Goal: Check status: Check status

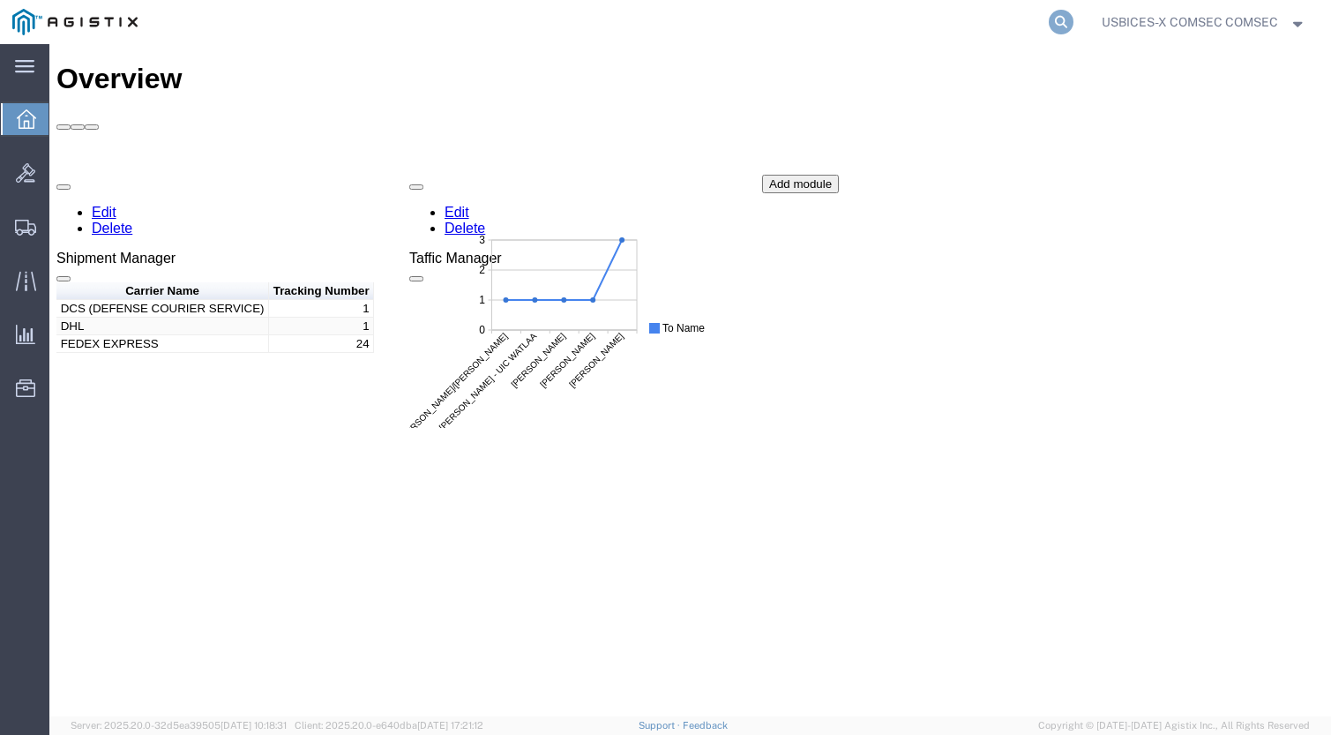
click at [1058, 14] on icon at bounding box center [1061, 22] width 25 height 25
click at [831, 26] on input "search" at bounding box center [781, 22] width 536 height 42
paste input "56820133"
type input "56820133"
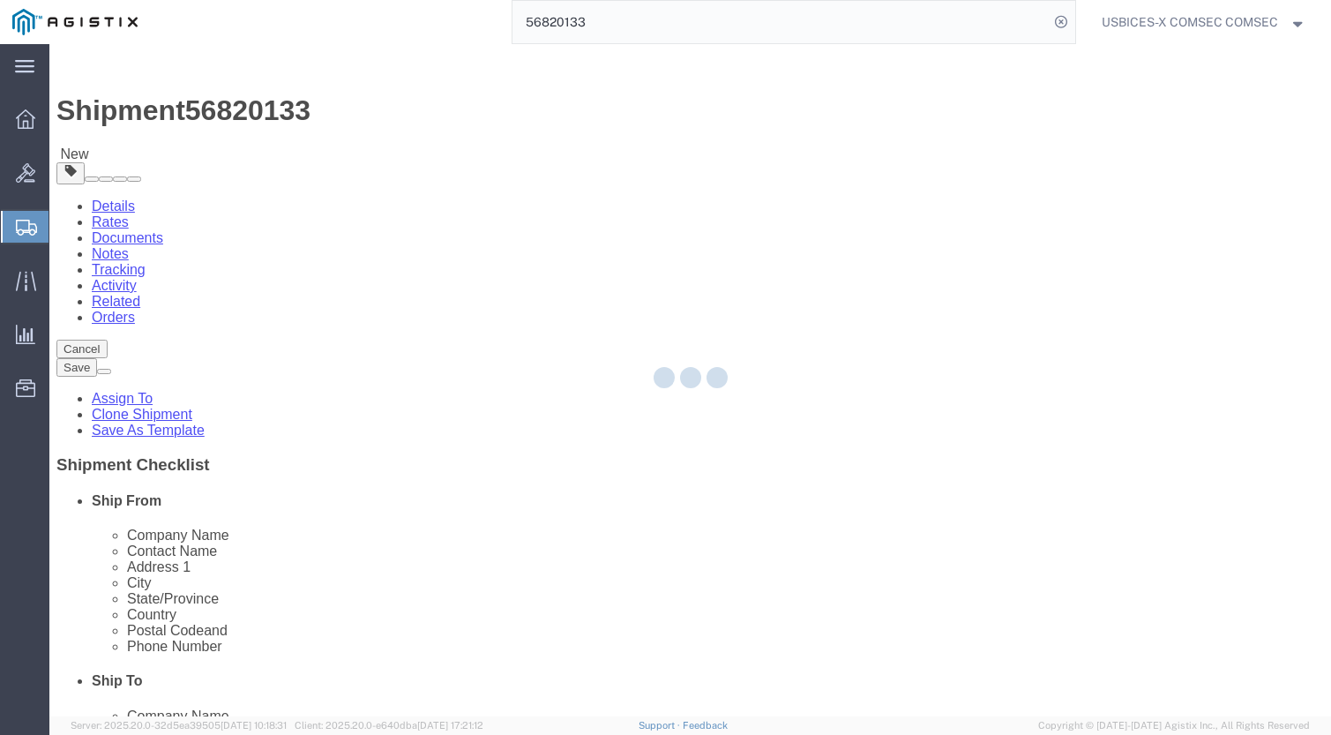
select select "59251"
select select
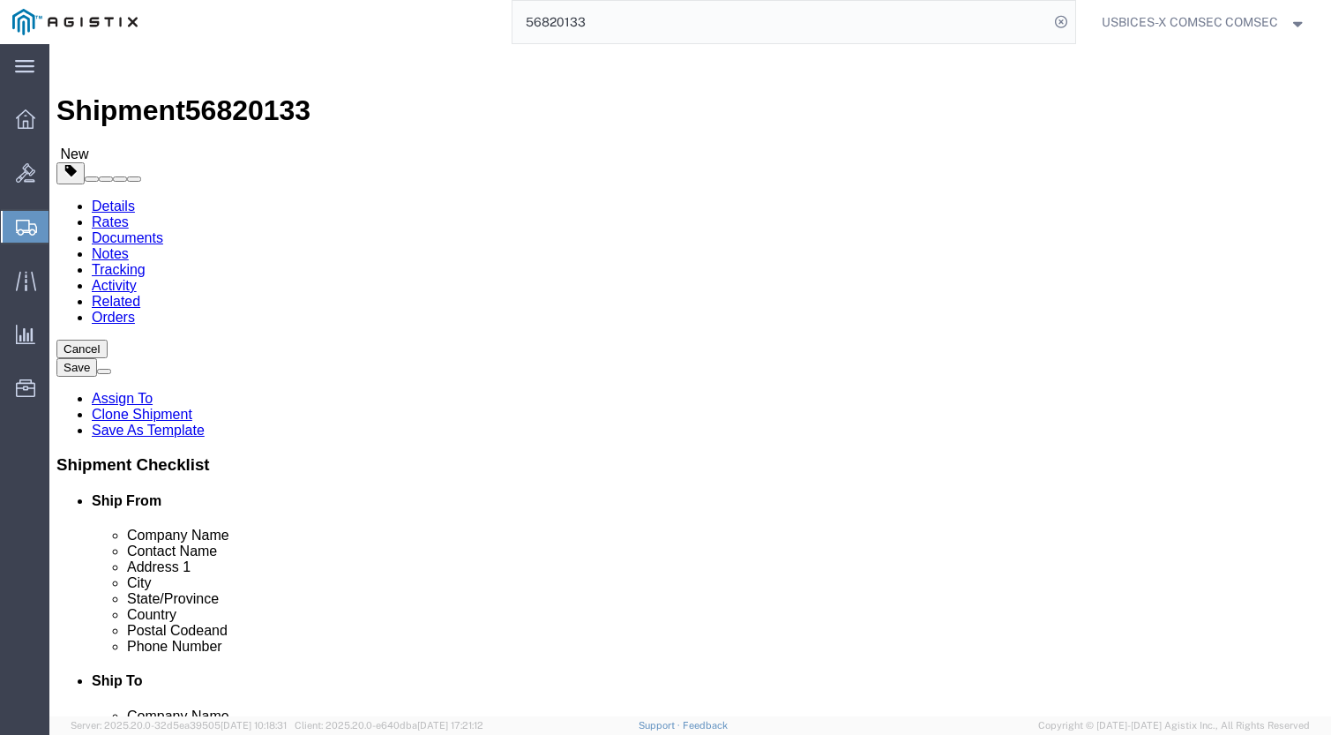
click link "Clone Shipment"
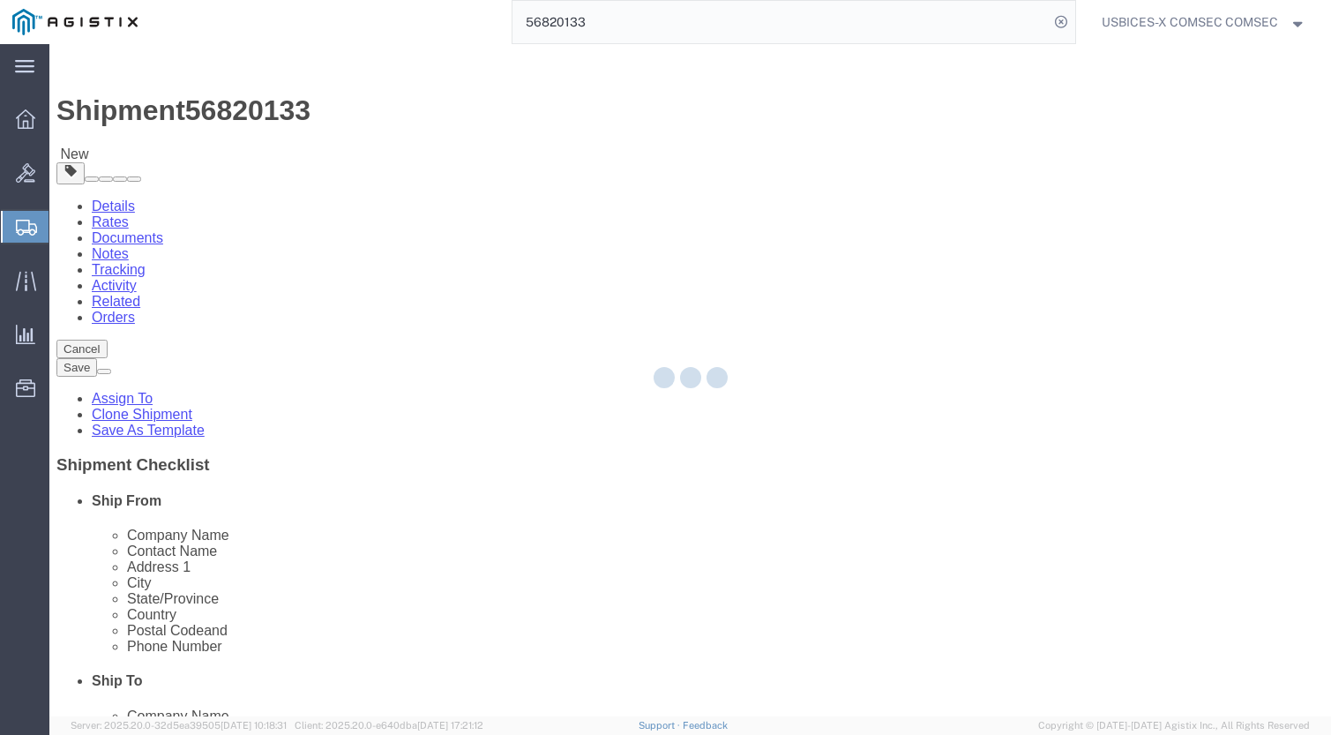
select select "59251"
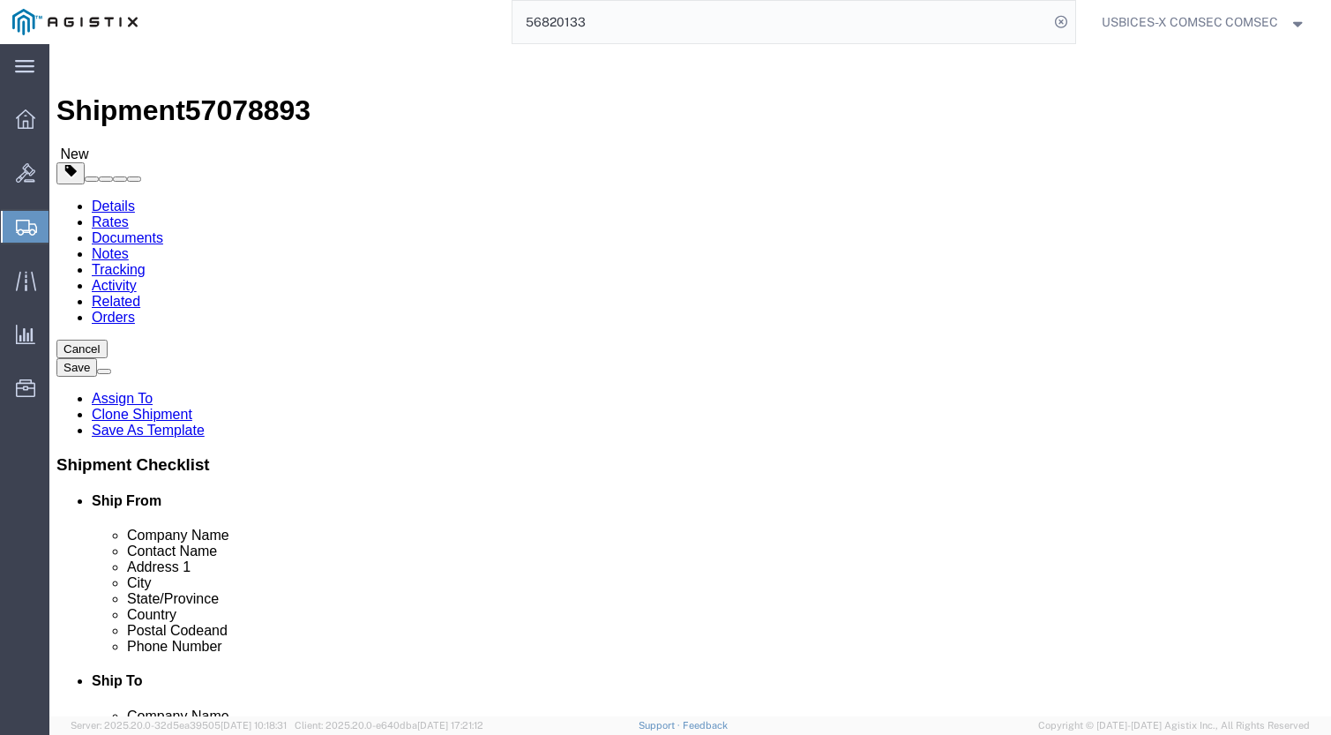
click span "57078893"
copy span "57078893"
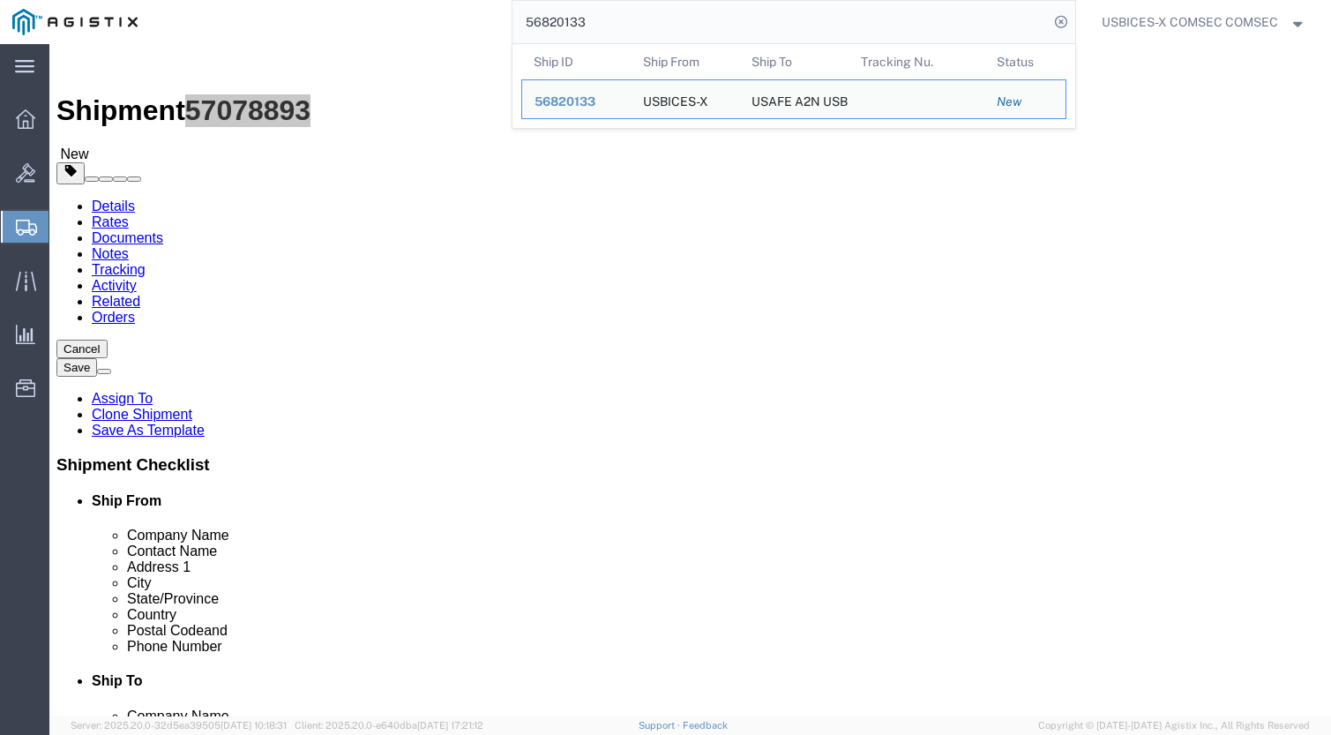
drag, startPoint x: 613, startPoint y: 25, endPoint x: 455, endPoint y: 16, distance: 158.2
click at [455, 16] on div "56820133 Ship ID Ship From Ship To Tracking Nu. Status Ship ID 56820133 Ship Fr…" at bounding box center [612, 22] width 925 height 44
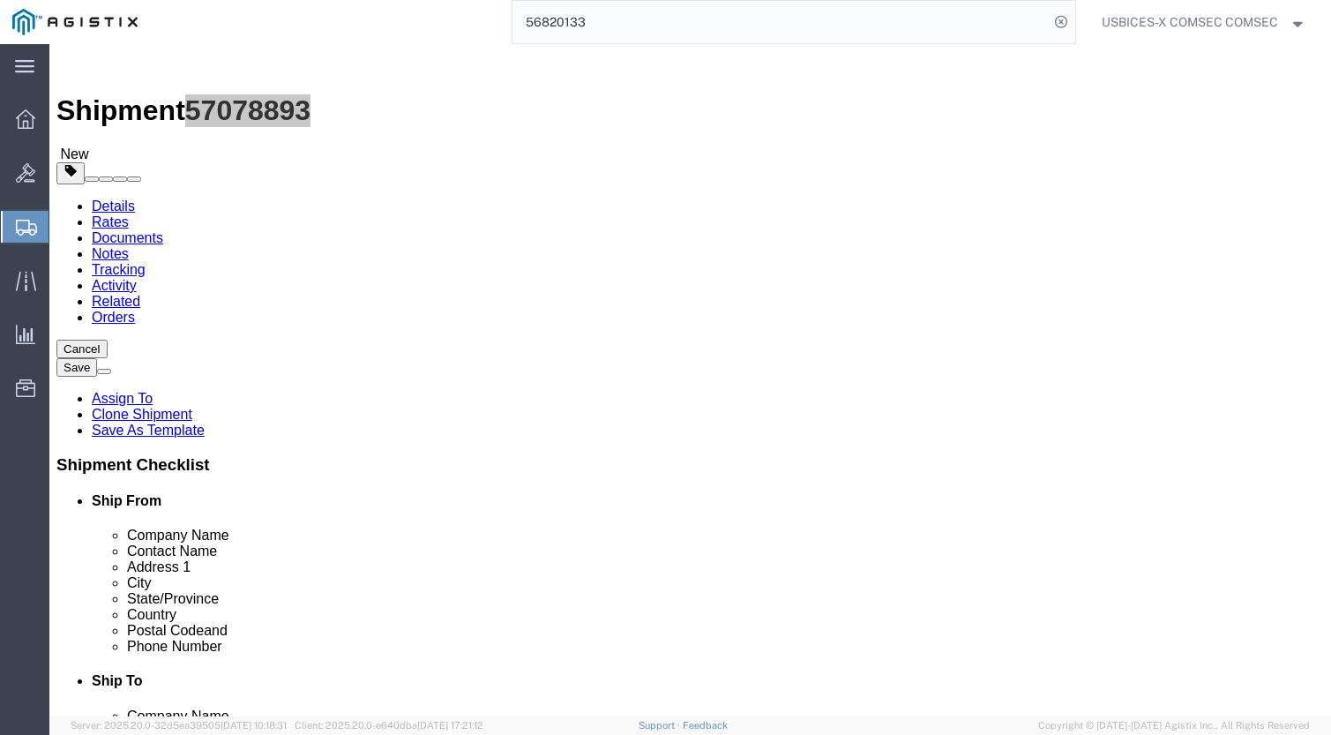
paste input "7049608"
type input "57049608"
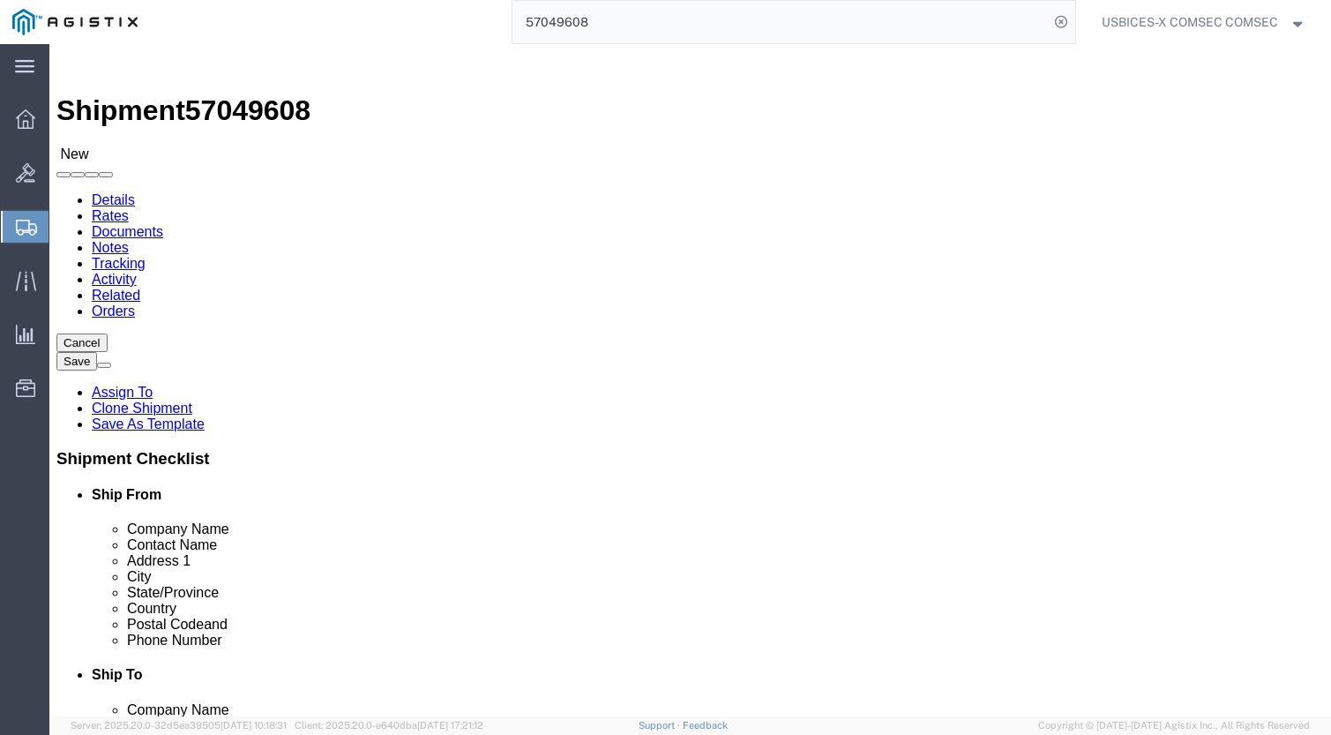
select select "59251"
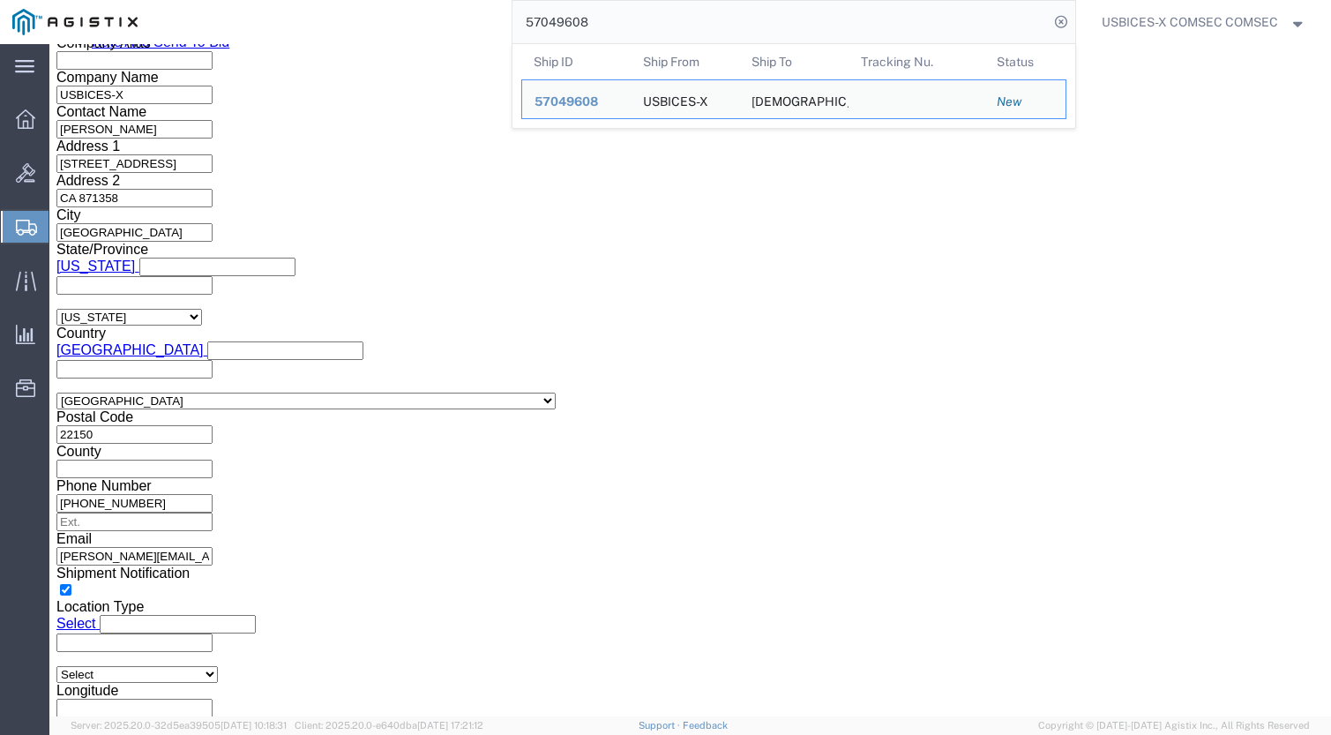
scroll to position [1317, 0]
click button "Continue"
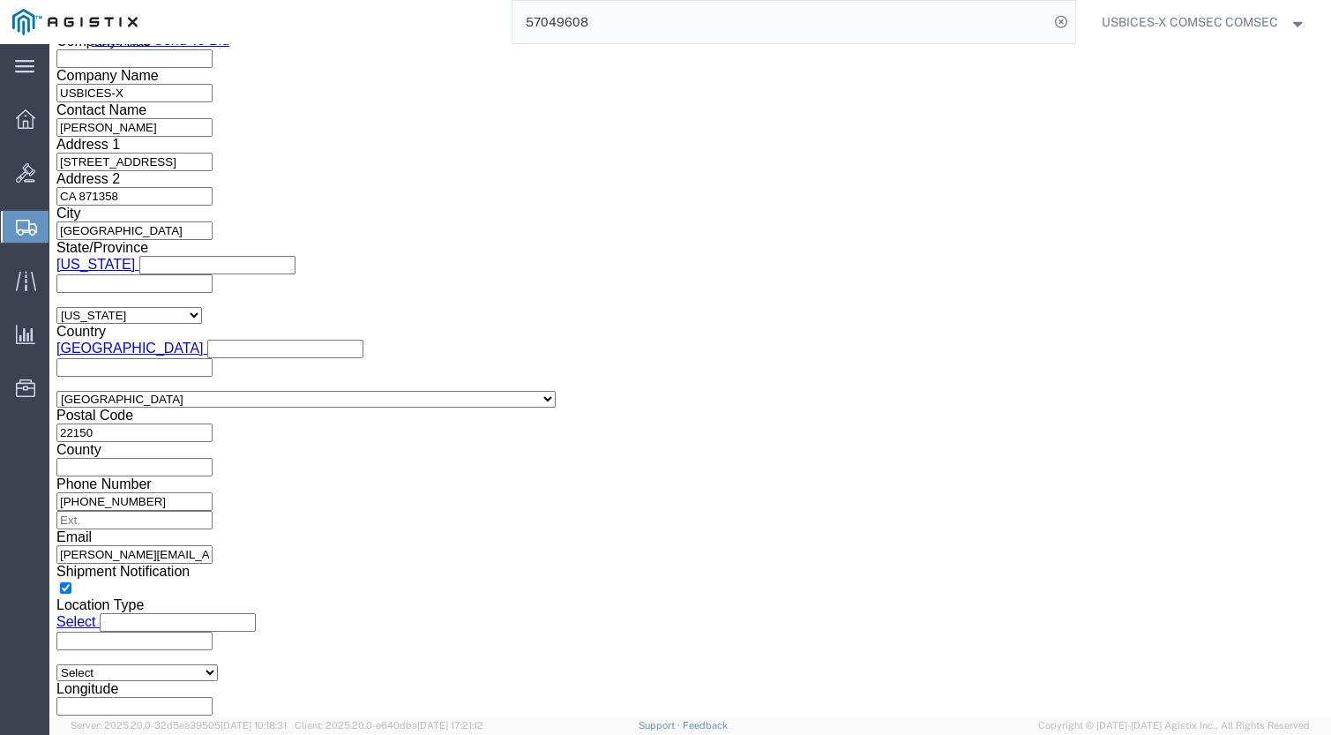
scroll to position [0, 0]
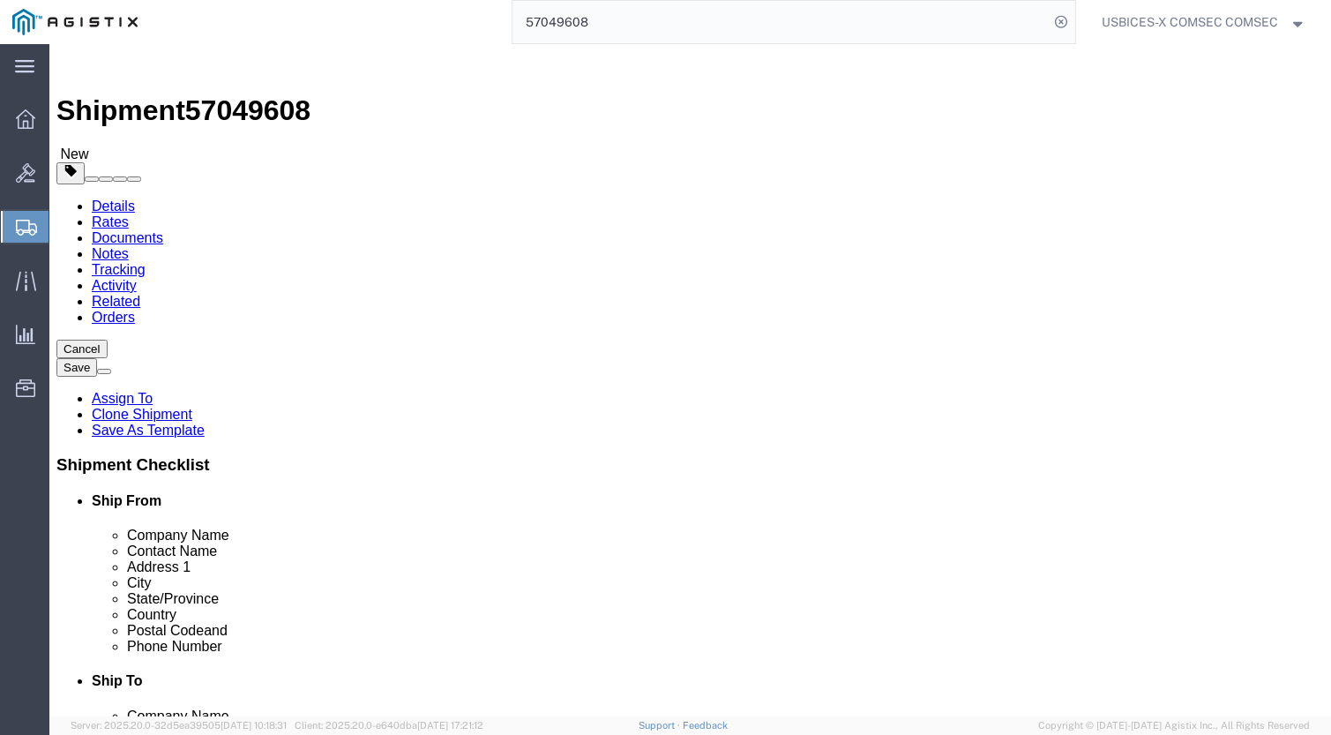
click dd "2000.00 USD"
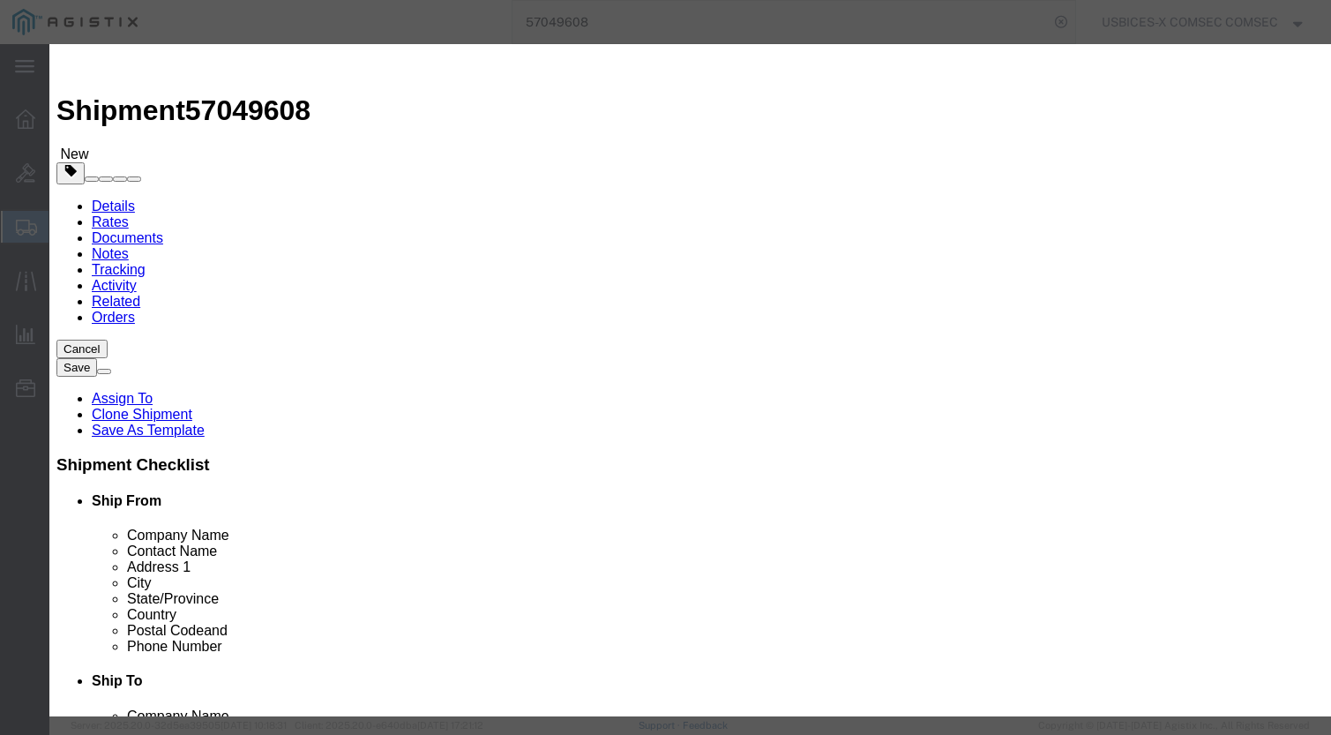
click textarea "PUR381066"
type textarea "PUR381066 // USPS Tracking: RE718453354US"
click button "Save & Close"
